Goal: Use online tool/utility: Utilize a website feature to perform a specific function

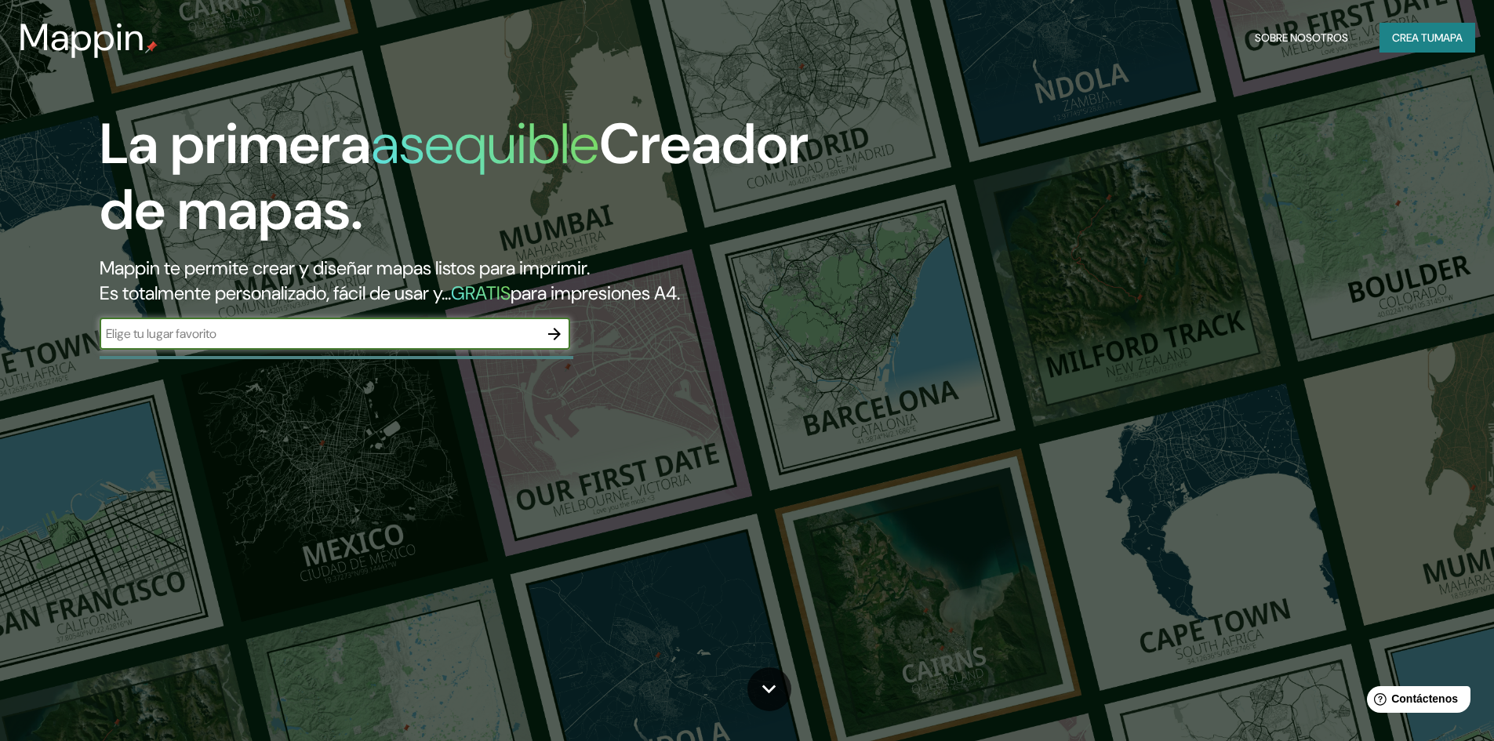
click at [332, 340] on input "text" at bounding box center [319, 334] width 439 height 18
drag, startPoint x: 178, startPoint y: 332, endPoint x: 71, endPoint y: 340, distance: 107.7
click at [71, 340] on div "La primera asequible Creador de mapas. Mappin te permite crear y diseñar mapas …" at bounding box center [473, 238] width 896 height 254
type input "[GEOGRAPHIC_DATA] [US_STATE]"
click at [551, 332] on icon "button" at bounding box center [554, 334] width 19 height 19
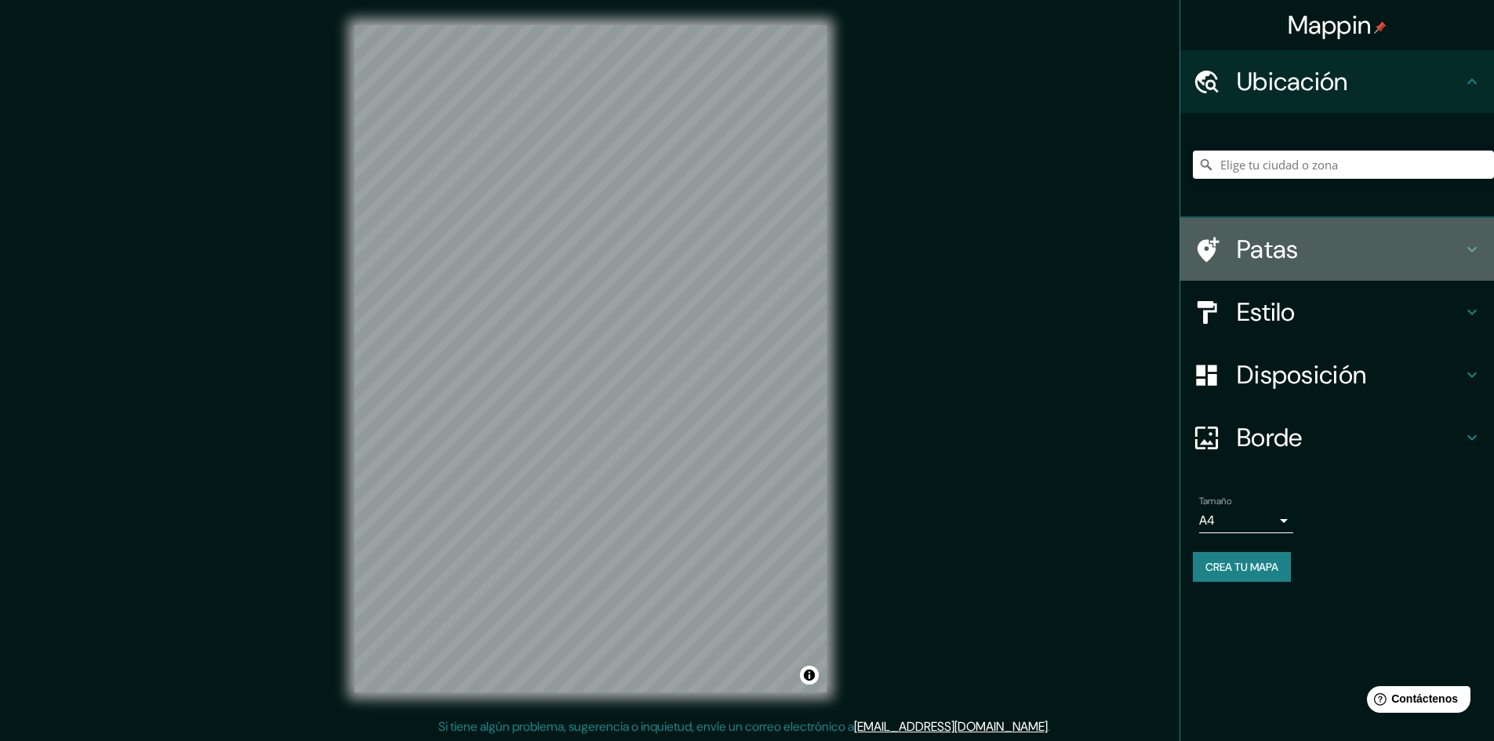
click at [1484, 236] on div "Patas" at bounding box center [1337, 249] width 314 height 63
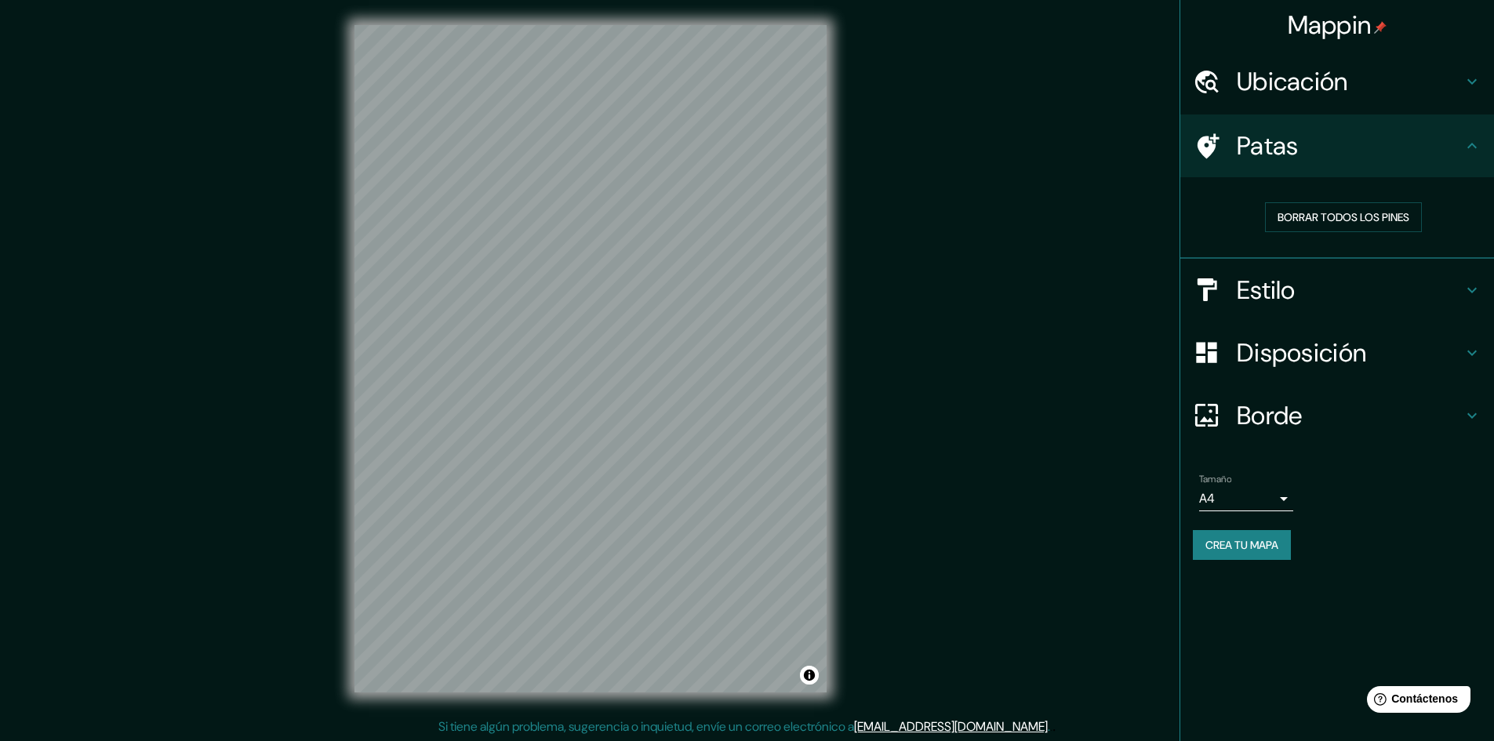
click at [1448, 162] on div "Patas" at bounding box center [1337, 145] width 314 height 63
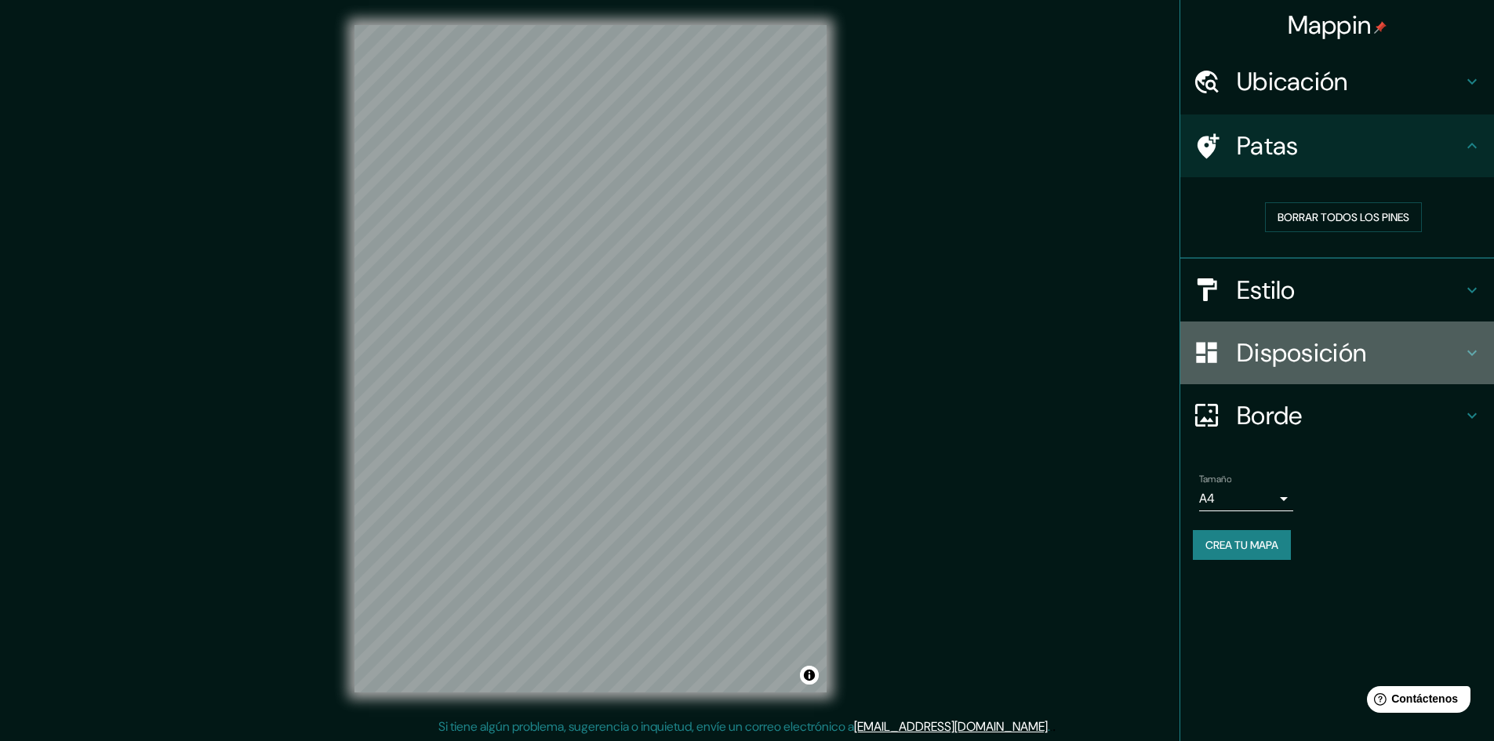
click at [1213, 347] on icon at bounding box center [1206, 353] width 20 height 20
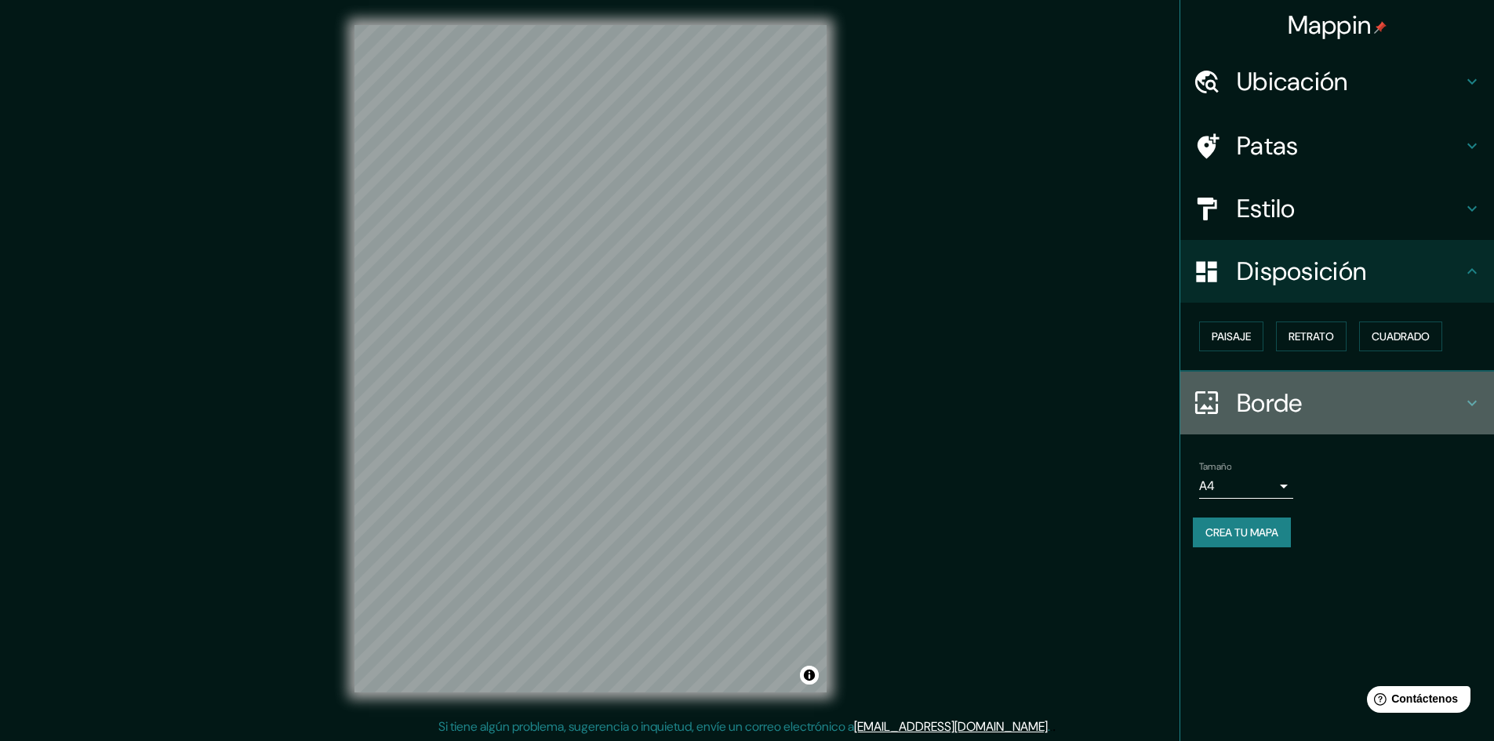
click at [1319, 397] on h4 "Borde" at bounding box center [1350, 402] width 226 height 31
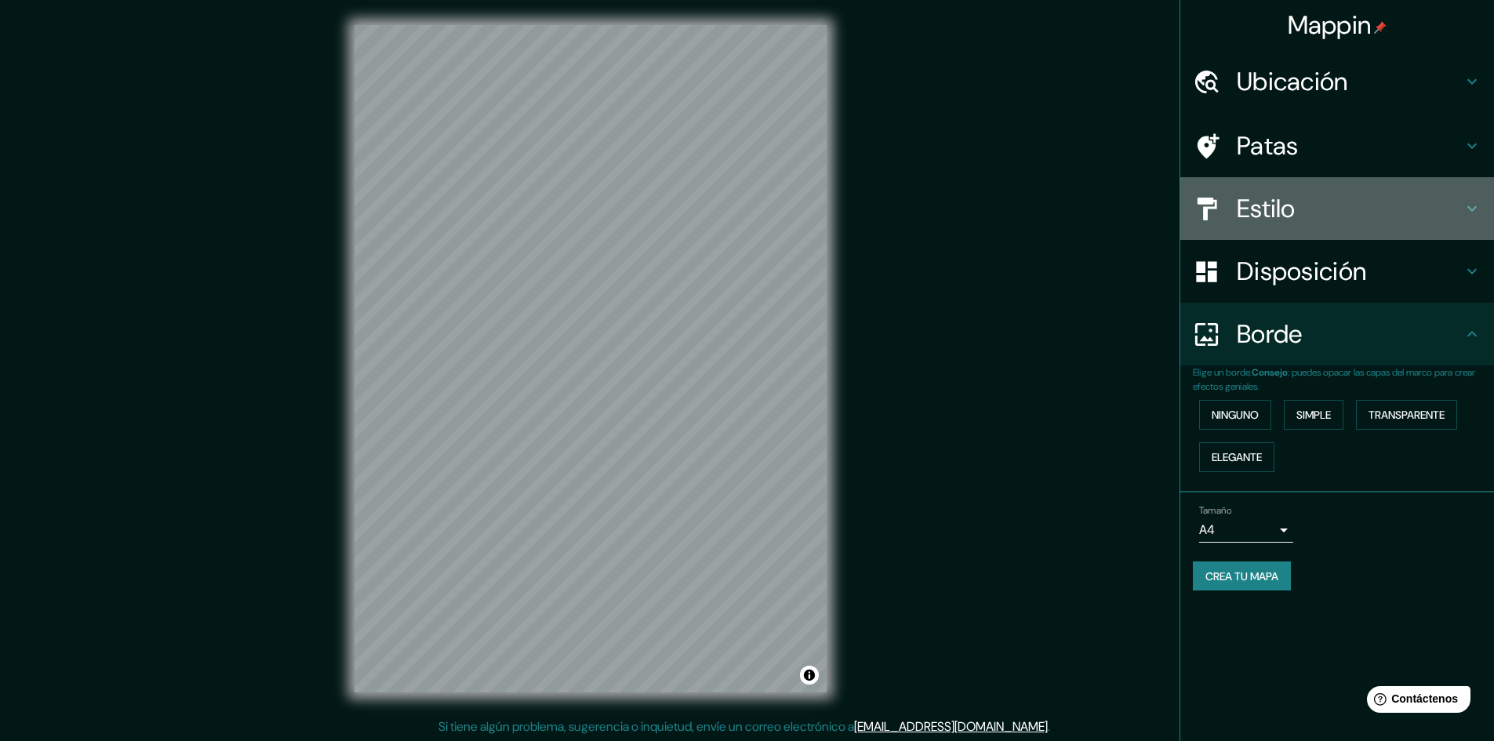
click at [1316, 208] on h4 "Estilo" at bounding box center [1350, 208] width 226 height 31
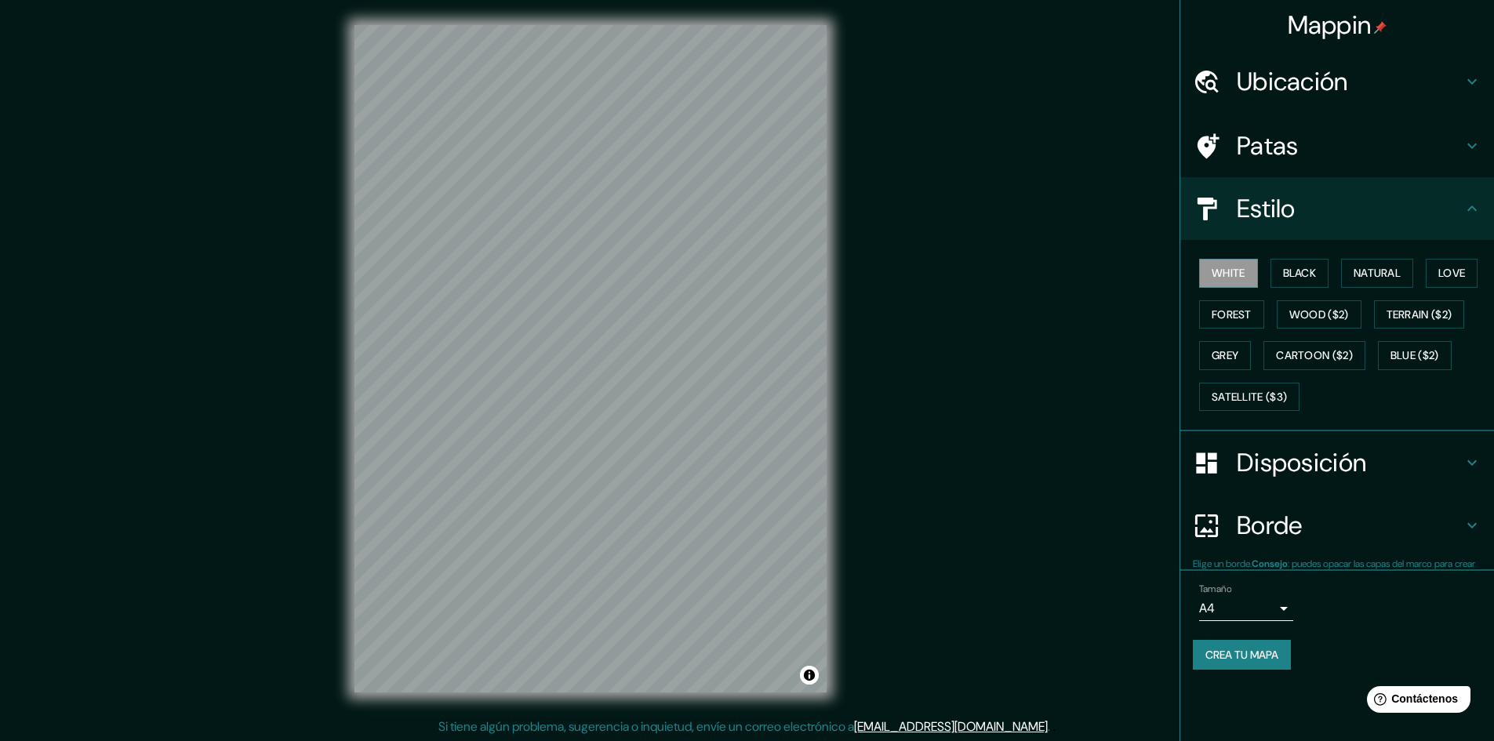
click at [1411, 218] on h4 "Estilo" at bounding box center [1350, 208] width 226 height 31
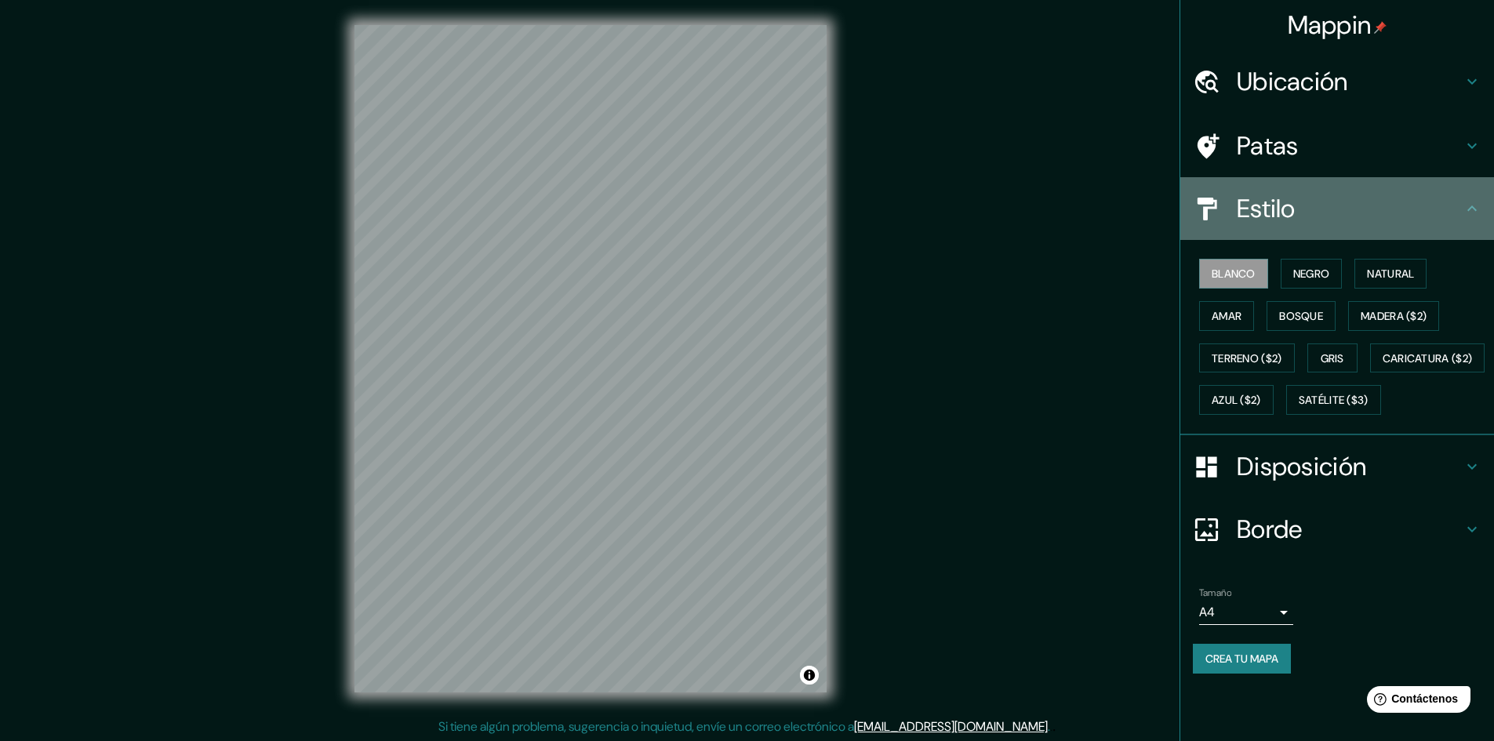
click at [1411, 218] on h4 "Estilo" at bounding box center [1350, 208] width 226 height 31
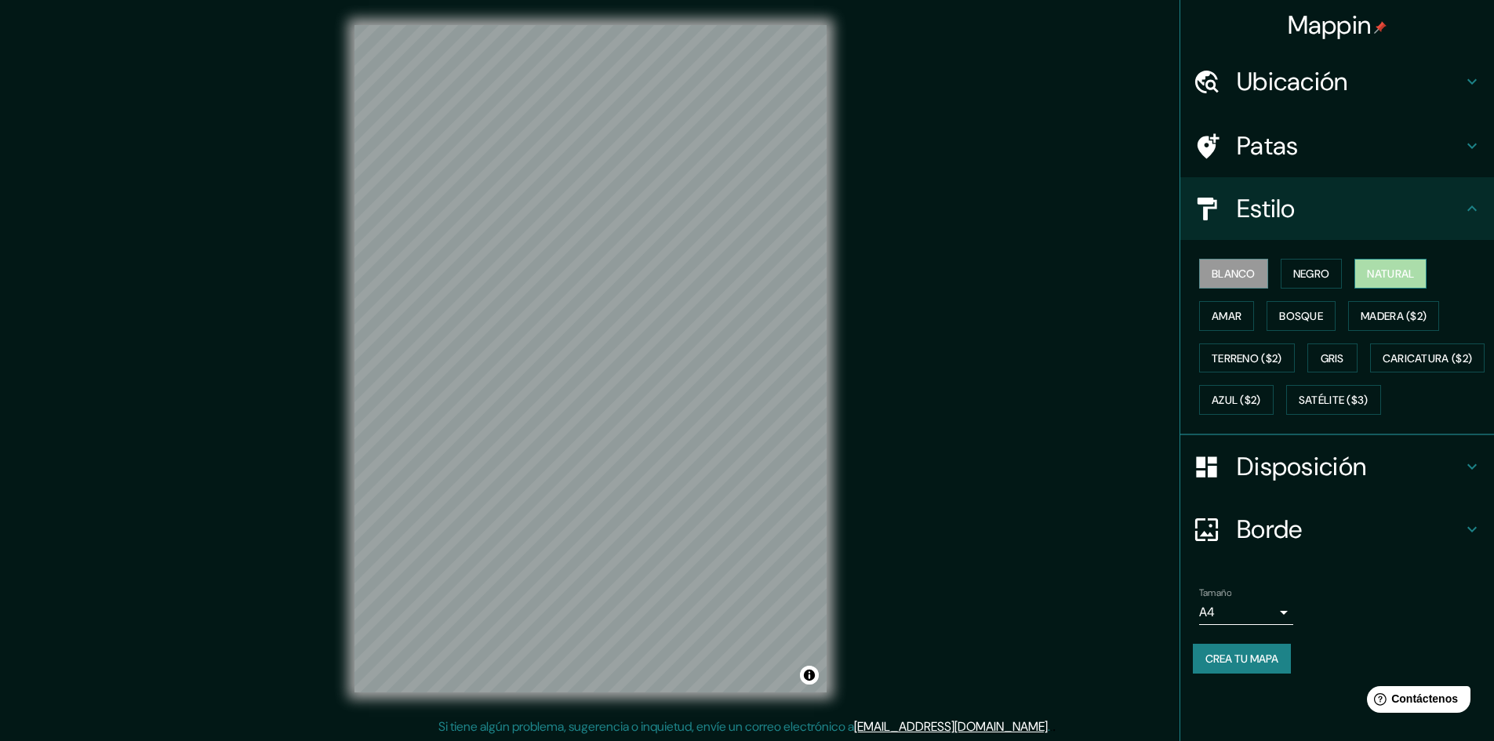
click at [1381, 275] on font "Natural" at bounding box center [1390, 274] width 47 height 14
click at [1134, 360] on div "Mappin Ubicación Patas Estilo Blanco Negro Natural [PERSON_NAME] ($2) Terreno (…" at bounding box center [747, 371] width 1494 height 743
